Goal: Navigation & Orientation: Understand site structure

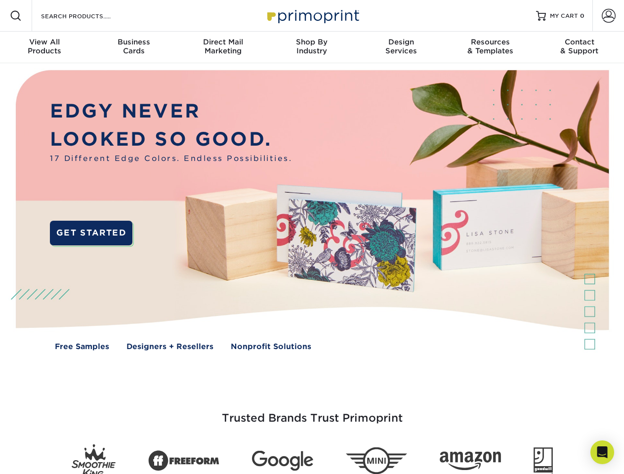
click at [312, 237] on img at bounding box center [311, 217] width 617 height 309
click at [16, 16] on span at bounding box center [16, 16] width 12 height 12
click at [608, 16] on span at bounding box center [609, 16] width 14 height 14
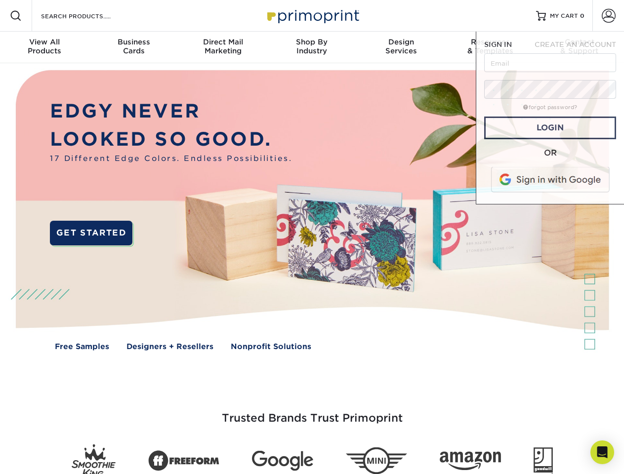
click at [44, 47] on div "View All Products" at bounding box center [44, 47] width 89 height 18
click at [133, 47] on div "Business Cards" at bounding box center [133, 47] width 89 height 18
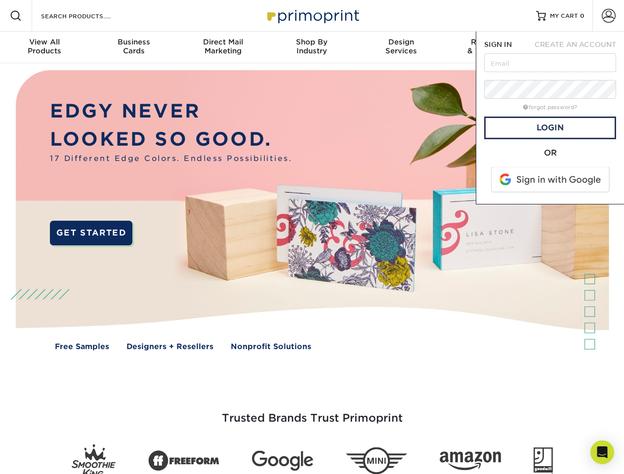
click at [223, 47] on div "Direct Mail Marketing" at bounding box center [222, 47] width 89 height 18
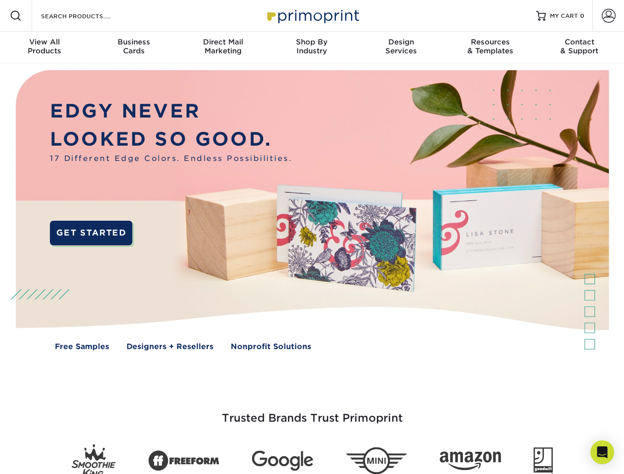
click at [312, 47] on div "Shop By Industry" at bounding box center [311, 47] width 89 height 18
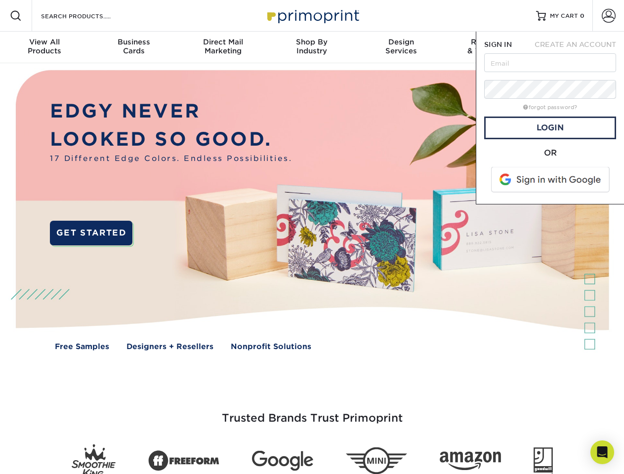
click at [401, 47] on div "Design Services" at bounding box center [401, 47] width 89 height 18
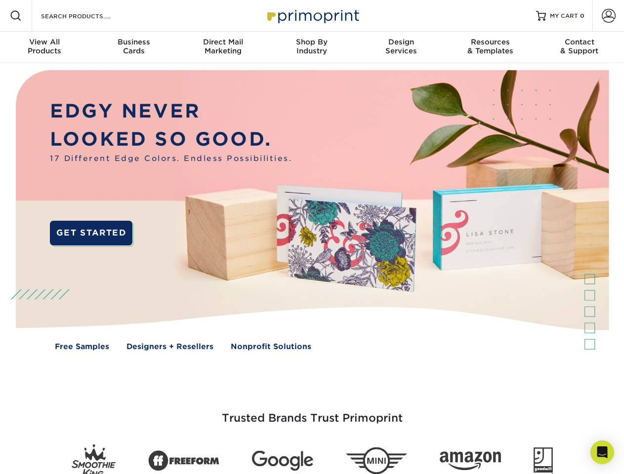
click at [490, 47] on span "SIGN IN" at bounding box center [498, 45] width 28 height 8
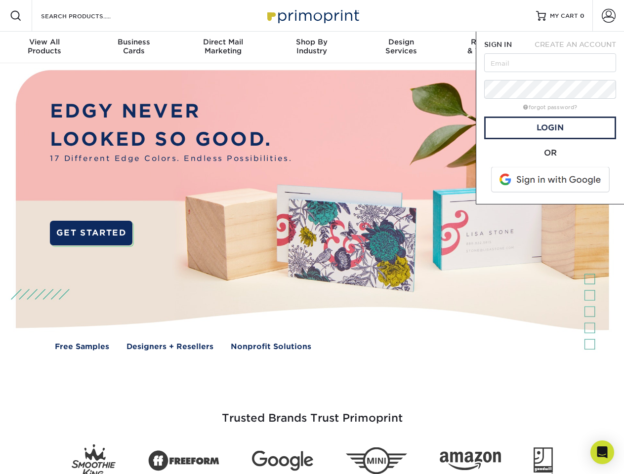
click at [579, 47] on div "Contact & Support" at bounding box center [579, 47] width 89 height 18
